Goal: Task Accomplishment & Management: Complete application form

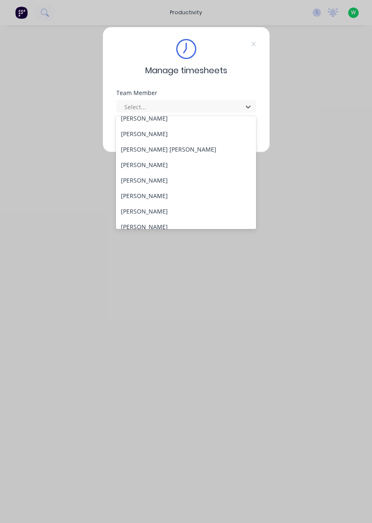
scroll to position [339, 0]
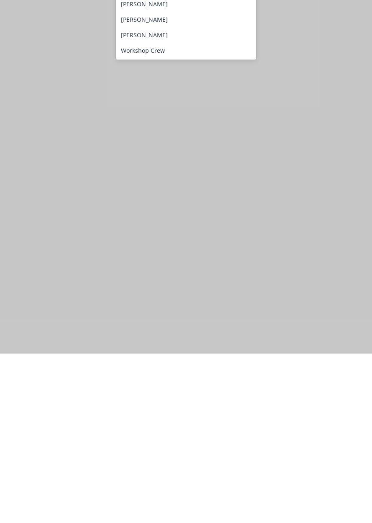
click at [167, 193] on div "[PERSON_NAME]" at bounding box center [186, 188] width 140 height 15
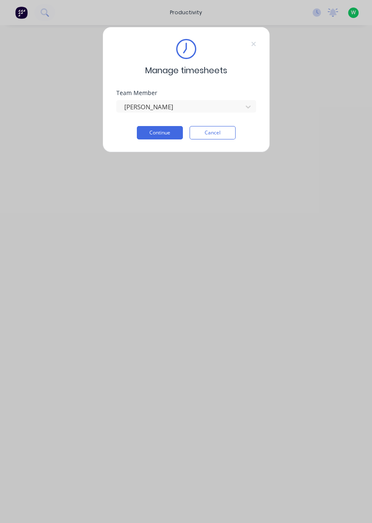
click at [155, 139] on button "Continue" at bounding box center [160, 132] width 46 height 13
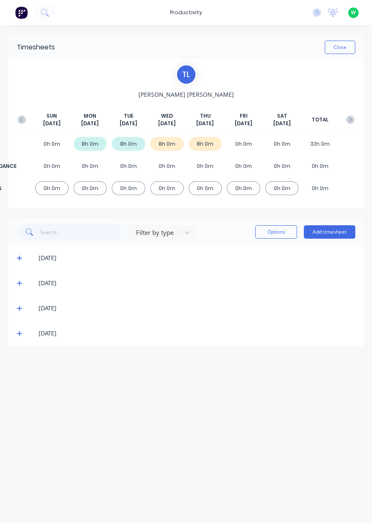
click at [343, 231] on button "Add timesheet" at bounding box center [329, 231] width 51 height 13
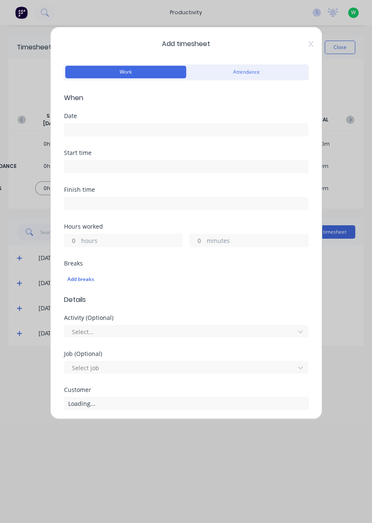
click at [226, 125] on input at bounding box center [186, 129] width 244 height 13
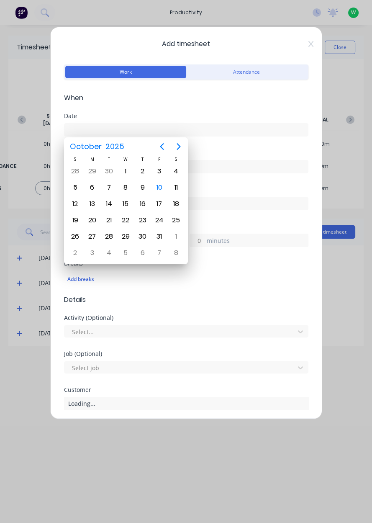
click at [157, 193] on div "10" at bounding box center [159, 188] width 17 height 16
type input "[DATE]"
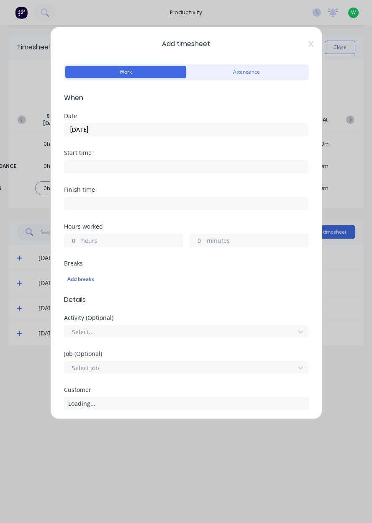
click at [141, 241] on label "hours" at bounding box center [131, 241] width 101 height 10
click at [79, 241] on input "hours" at bounding box center [71, 240] width 15 height 13
type input "P"
type input "0.75"
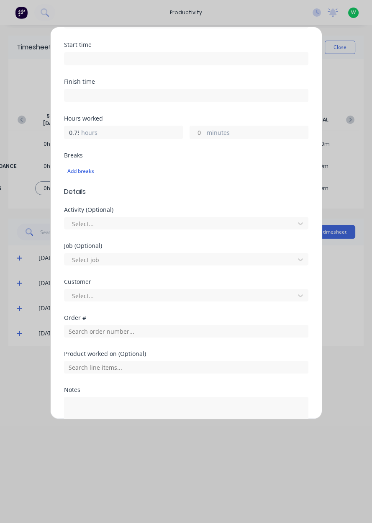
scroll to position [139, 0]
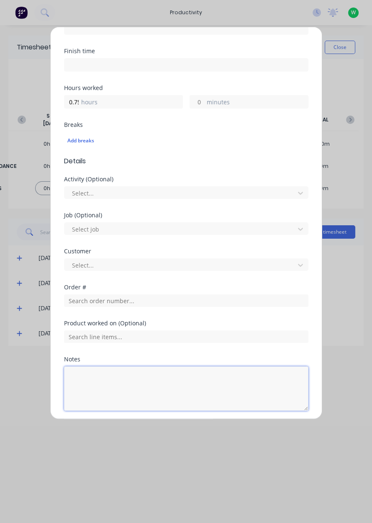
click at [141, 377] on textarea at bounding box center [186, 388] width 244 height 44
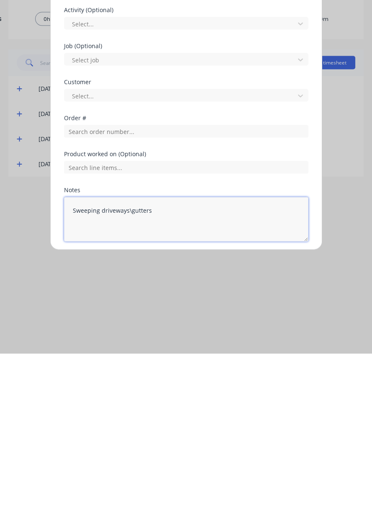
type textarea "Sweeping driveways\gutters"
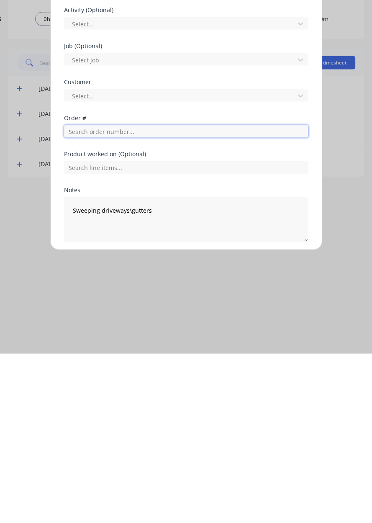
click at [144, 298] on input "text" at bounding box center [186, 300] width 244 height 13
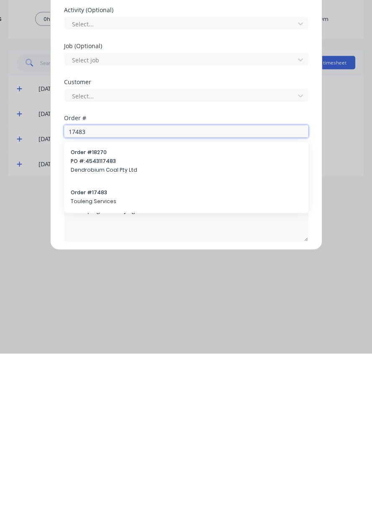
type input "17483"
click at [140, 368] on span "Touleng Services" at bounding box center [186, 371] width 231 height 8
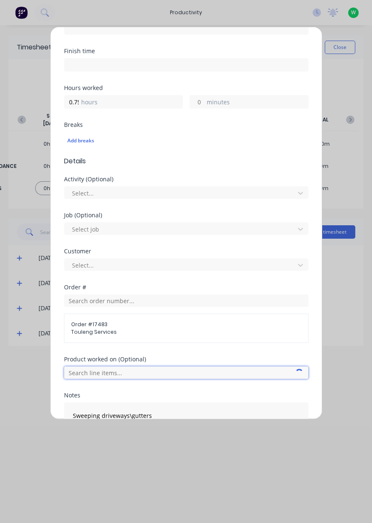
click at [148, 373] on input "text" at bounding box center [186, 372] width 244 height 13
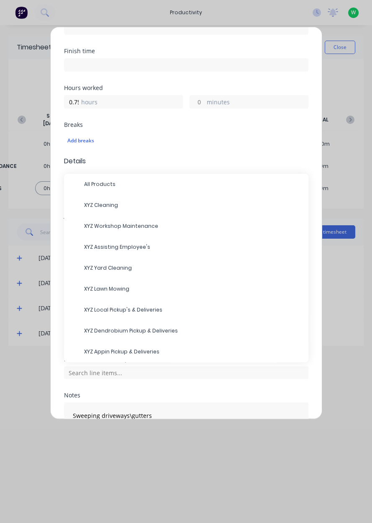
click at [95, 269] on span "XYZ Yard Cleaning" at bounding box center [193, 268] width 218 height 8
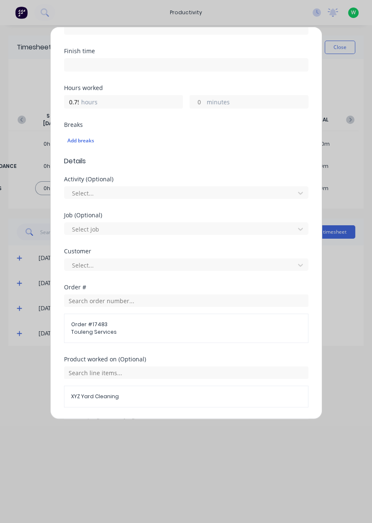
scroll to position [202, 0]
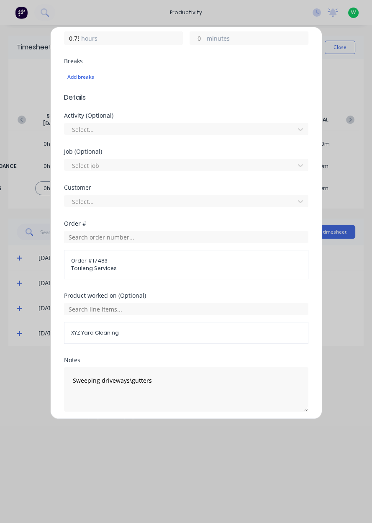
click at [153, 432] on button "Add manual time entry" at bounding box center [166, 431] width 71 height 13
